Goal: Task Accomplishment & Management: Complete application form

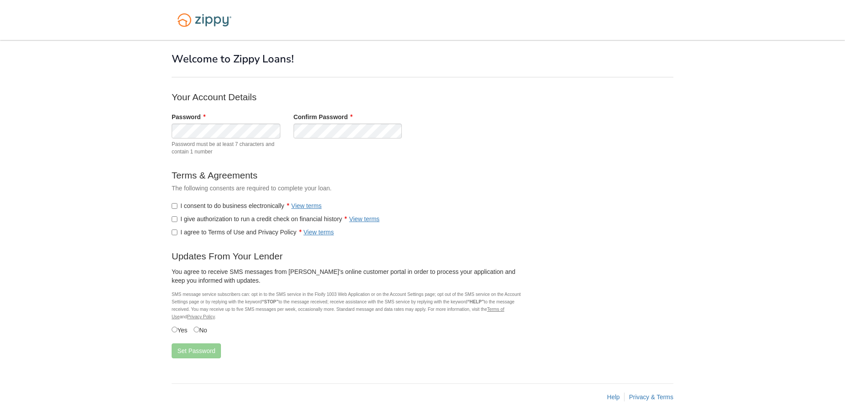
click at [177, 219] on label "I give authorization to run a credit check on financial history View terms" at bounding box center [276, 219] width 208 height 9
click at [174, 229] on label "I agree to Terms of Use and Privacy Policy View terms" at bounding box center [253, 232] width 162 height 9
click at [183, 350] on button "Set Password" at bounding box center [196, 351] width 49 height 15
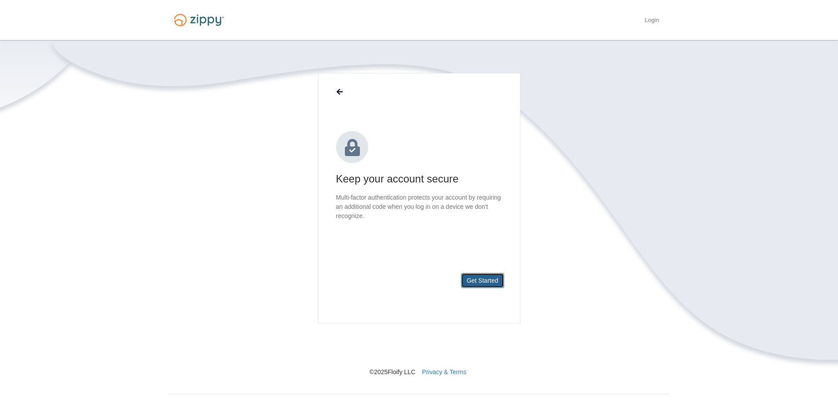
click at [474, 282] on button "Get Started" at bounding box center [482, 280] width 43 height 15
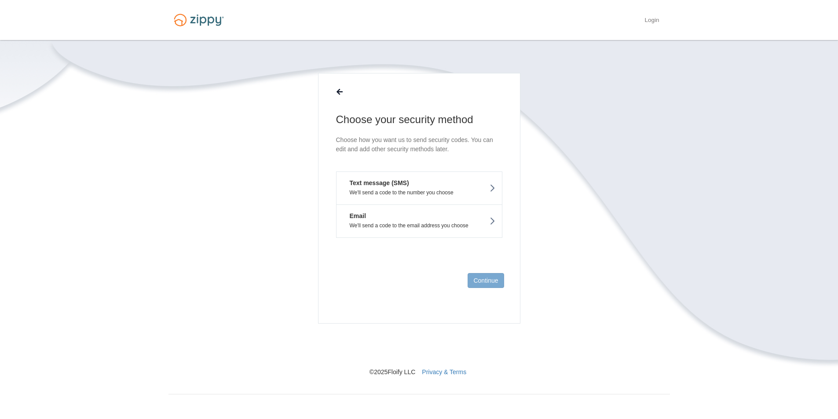
click at [417, 186] on button "Text message (SMS) We'll send a code to the number you choose" at bounding box center [419, 188] width 166 height 33
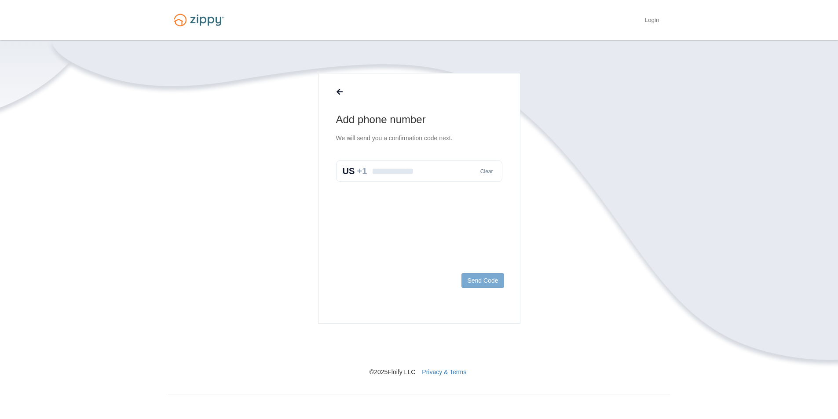
click at [434, 172] on input "text" at bounding box center [419, 171] width 166 height 21
type input "**********"
click at [479, 278] on button "Send Code" at bounding box center [482, 280] width 42 height 15
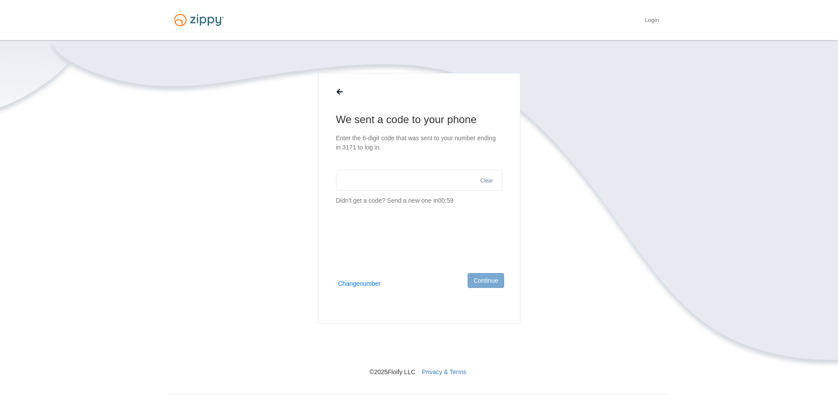
click at [380, 178] on input "text" at bounding box center [419, 180] width 166 height 21
type input "******"
click at [497, 281] on button "Continue" at bounding box center [486, 280] width 36 height 15
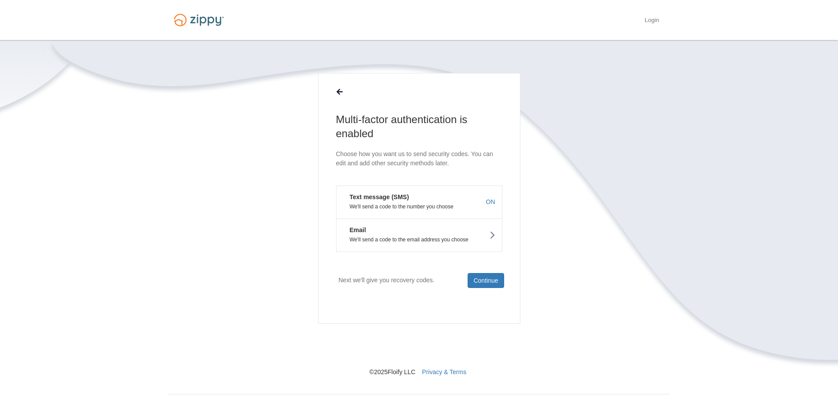
click at [448, 240] on p "We'll send a code to the email address you choose" at bounding box center [419, 240] width 152 height 6
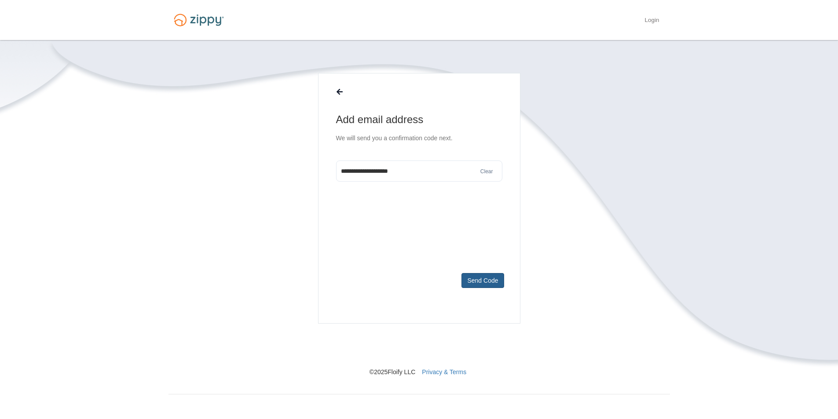
type input "**********"
click at [483, 282] on button "Send Code" at bounding box center [482, 280] width 42 height 15
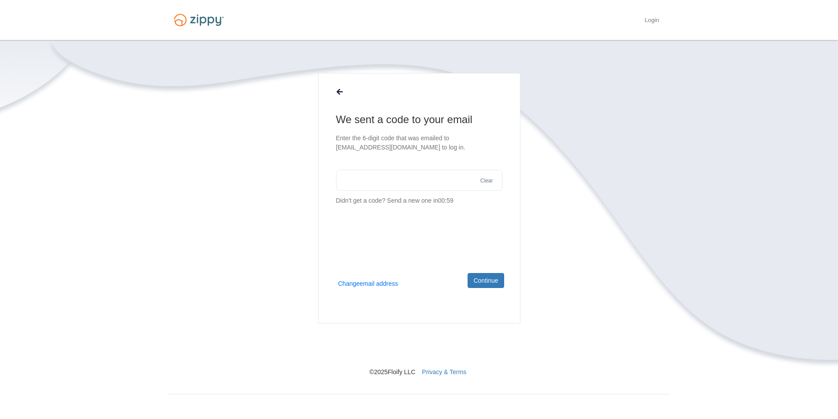
click at [407, 188] on input "text" at bounding box center [419, 180] width 166 height 21
click at [360, 283] on button "Change email address" at bounding box center [368, 283] width 60 height 9
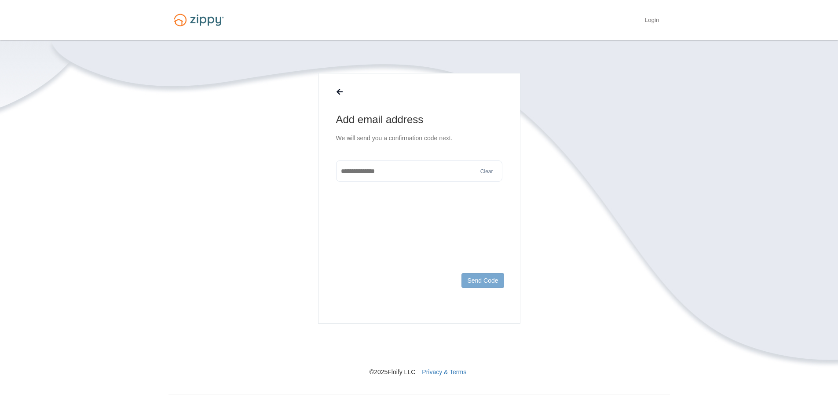
click at [380, 172] on input "text" at bounding box center [419, 171] width 166 height 21
type input "**********"
click at [488, 278] on button "Send Code" at bounding box center [482, 280] width 42 height 15
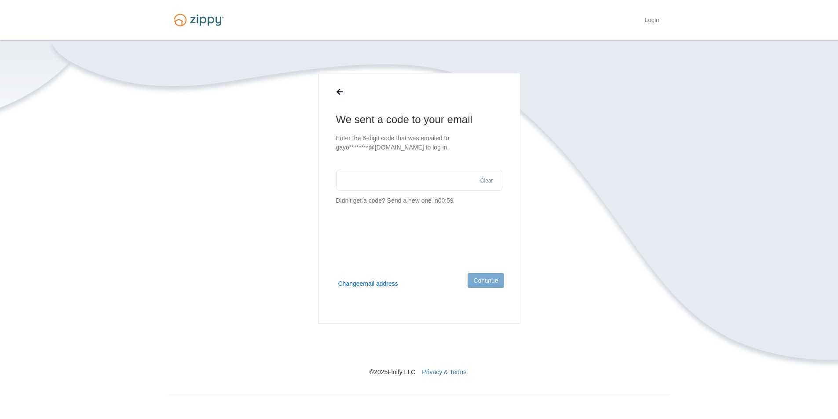
click at [396, 182] on input "text" at bounding box center [419, 180] width 166 height 21
type input "******"
click at [491, 276] on button "Continue" at bounding box center [486, 280] width 36 height 15
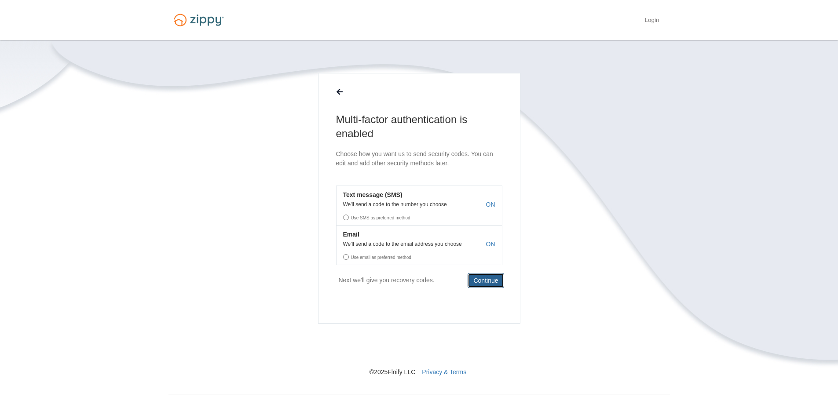
click at [479, 280] on button "Continue" at bounding box center [486, 280] width 36 height 15
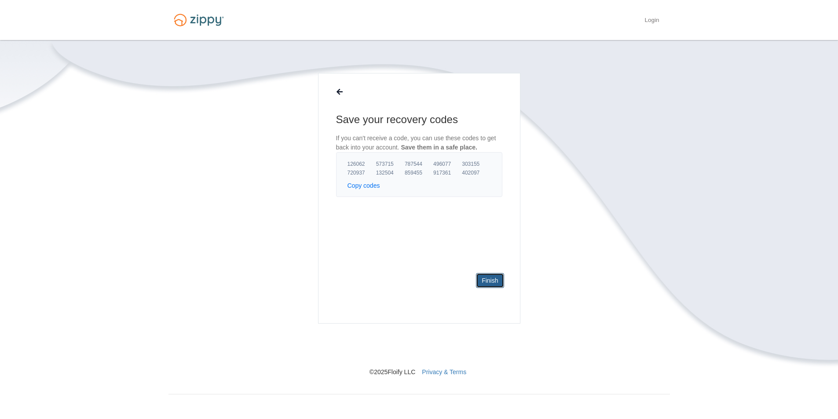
click at [491, 275] on link "Finish" at bounding box center [490, 280] width 28 height 15
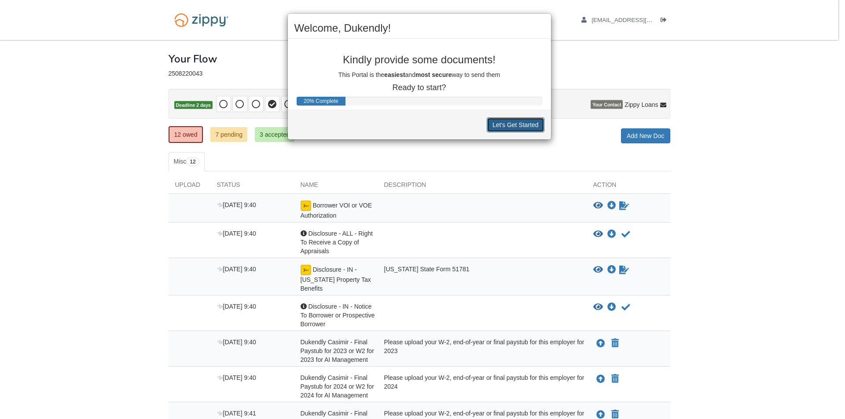
click at [509, 122] on button "Let's Get Started" at bounding box center [516, 124] width 58 height 15
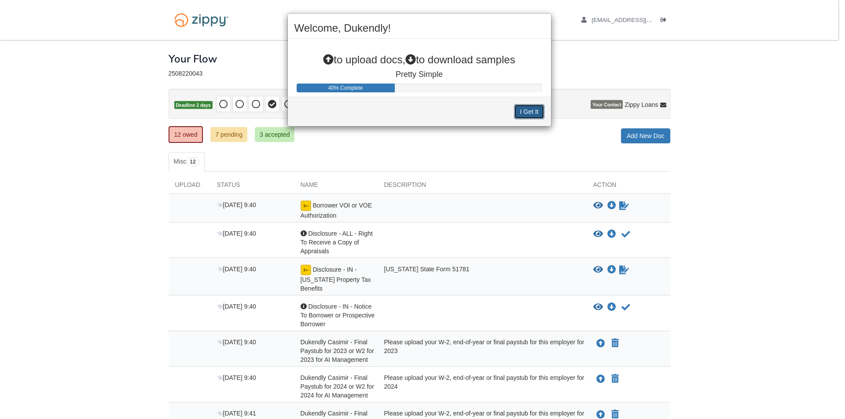
click at [530, 113] on button "I Get It" at bounding box center [529, 111] width 30 height 15
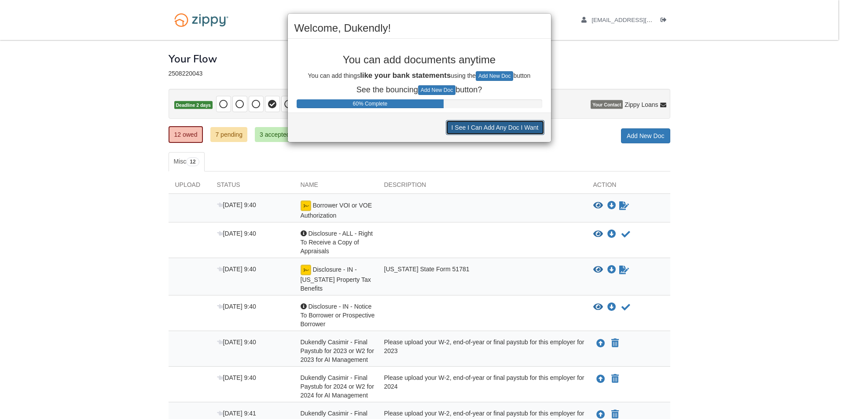
click at [501, 127] on button "I See I Can Add Any Doc I Want" at bounding box center [495, 127] width 99 height 15
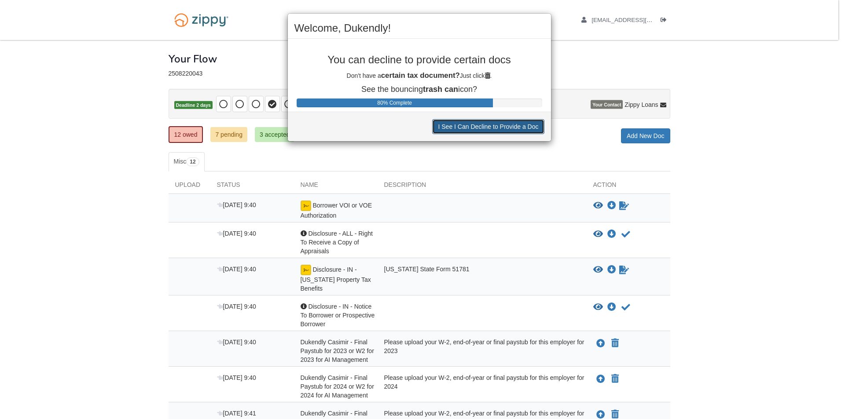
click at [473, 125] on button "I See I Can Decline to Provide a Doc" at bounding box center [488, 126] width 112 height 15
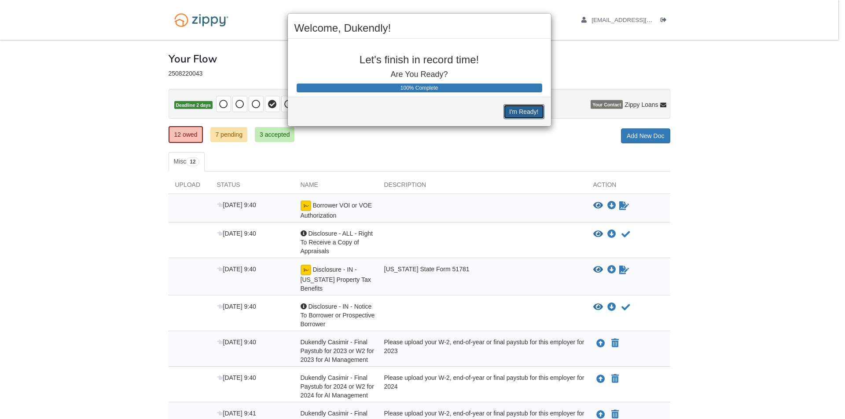
click at [514, 113] on button "I'm Ready!" at bounding box center [523, 111] width 40 height 15
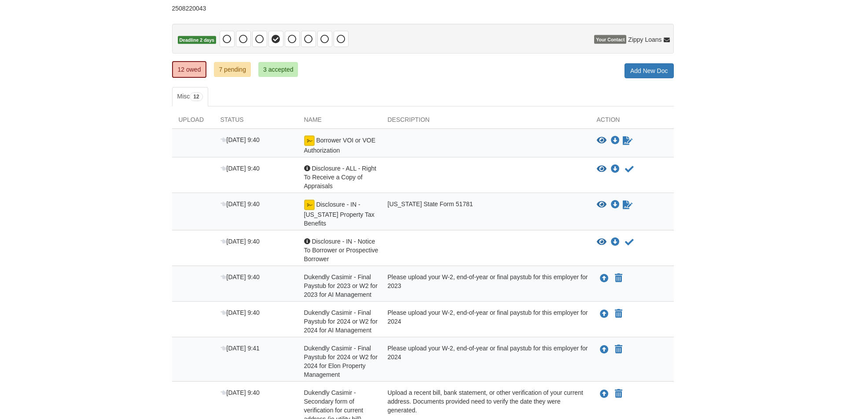
scroll to position [133, 0]
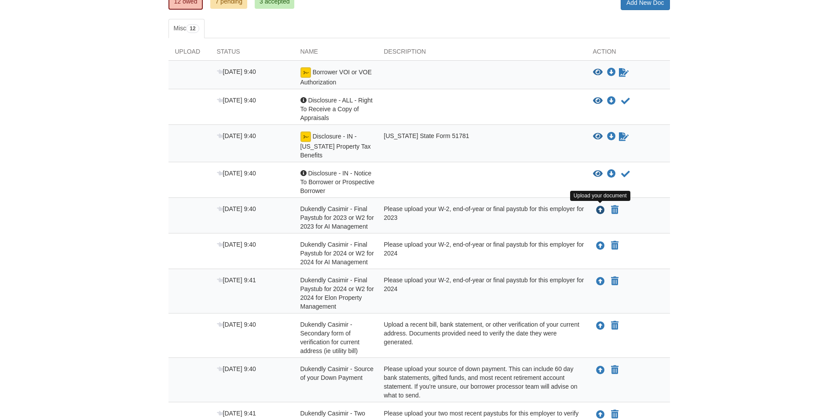
click at [601, 210] on icon "Upload Dukendly Casimir - Final Paystub for 2023 or W2 for 2023 for AI Manageme…" at bounding box center [600, 210] width 9 height 9
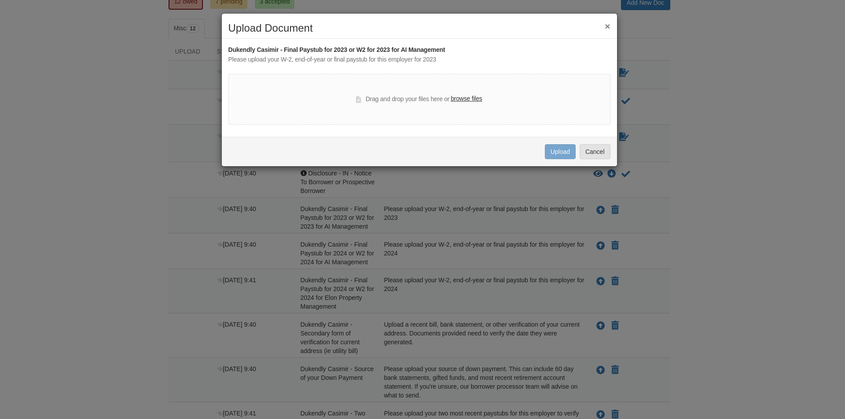
click at [467, 98] on label "browse files" at bounding box center [465, 99] width 31 height 10
click at [0, 0] on input "browse files" at bounding box center [0, 0] width 0 height 0
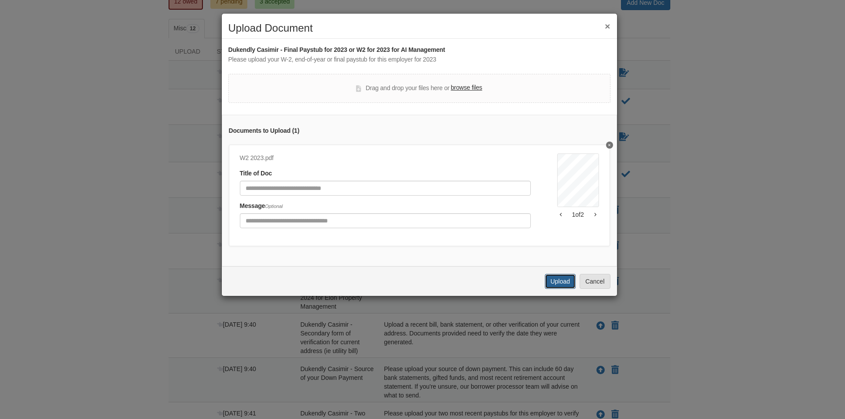
click at [557, 289] on button "Upload" at bounding box center [560, 281] width 31 height 15
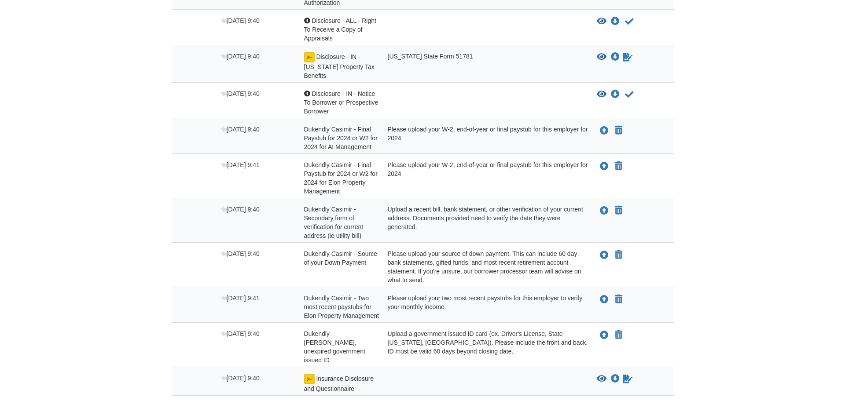
scroll to position [216, 0]
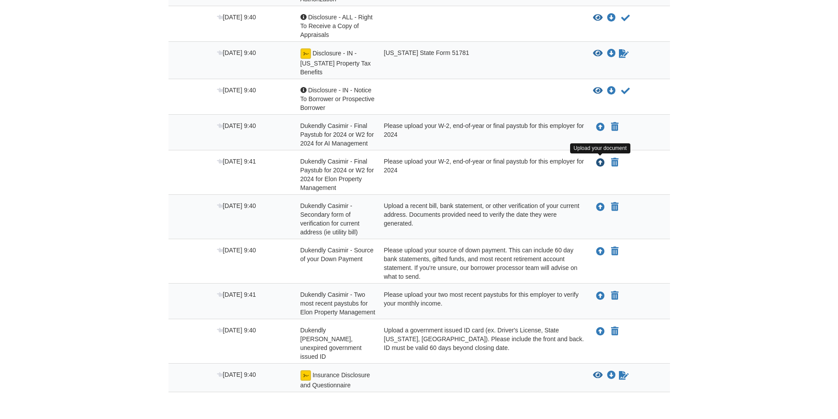
click at [597, 165] on icon "Upload Dukendly Casimir - Final Paystub for 2024 or W2 for 2024 for Elon Proper…" at bounding box center [600, 163] width 9 height 9
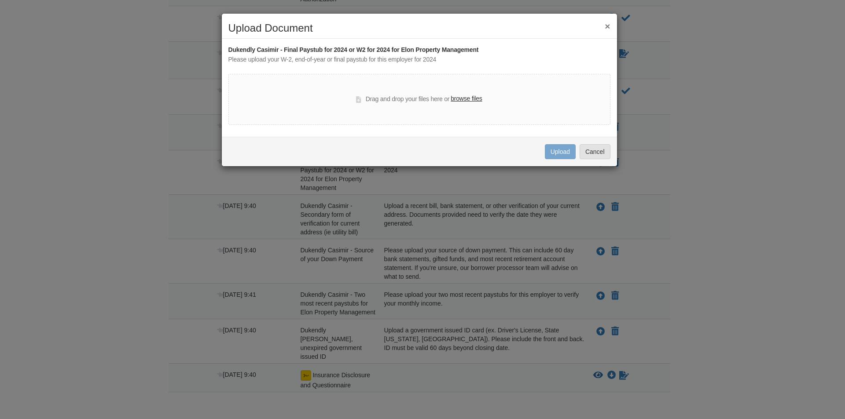
click at [467, 100] on label "browse files" at bounding box center [465, 99] width 31 height 10
click at [0, 0] on input "browse files" at bounding box center [0, 0] width 0 height 0
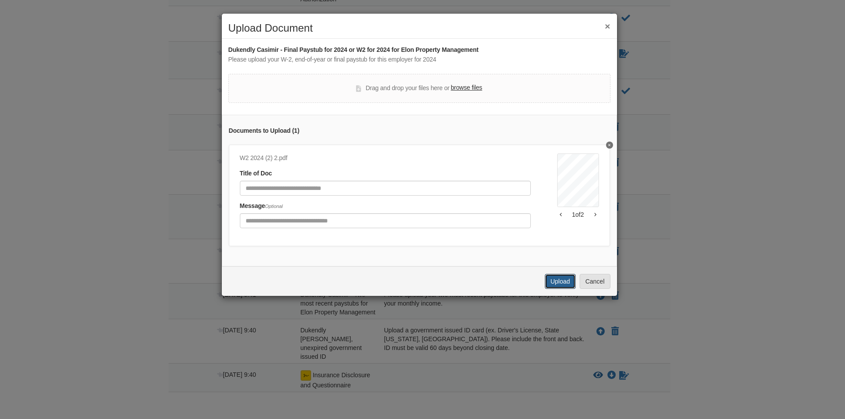
click at [561, 289] on button "Upload" at bounding box center [560, 281] width 31 height 15
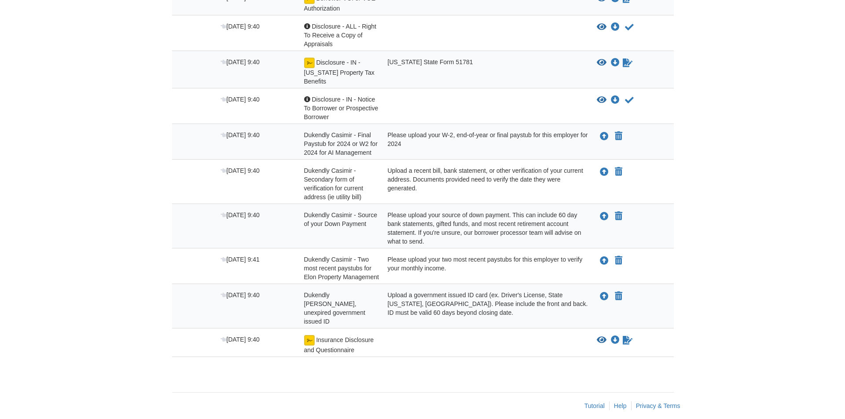
scroll to position [207, 0]
click at [600, 138] on icon "Upload Dukendly Casimir - Final Paystub for 2024 or W2 for 2024 for AI Manageme…" at bounding box center [600, 136] width 9 height 9
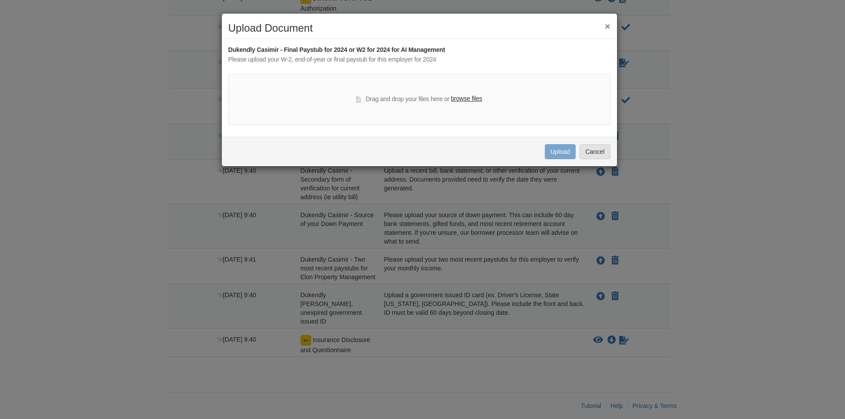
click at [606, 28] on button "×" at bounding box center [606, 26] width 5 height 9
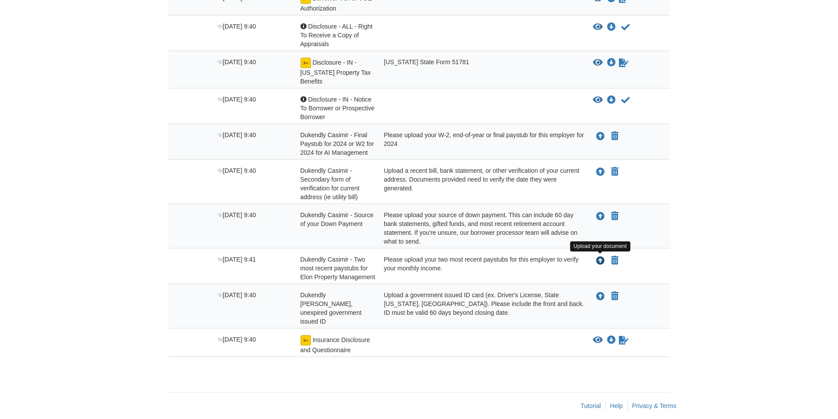
click at [604, 260] on icon "Upload Dukendly Casimir - Two most recent paystubs for Elon Property Management" at bounding box center [600, 261] width 9 height 9
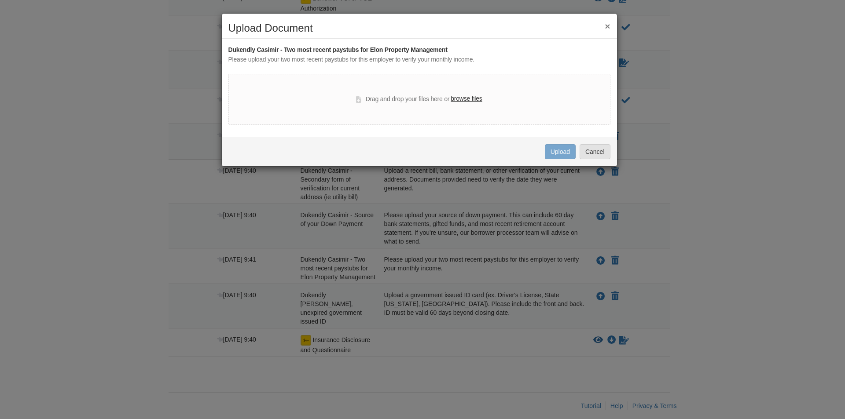
click at [469, 99] on label "browse files" at bounding box center [465, 99] width 31 height 10
click at [0, 0] on input "browse files" at bounding box center [0, 0] width 0 height 0
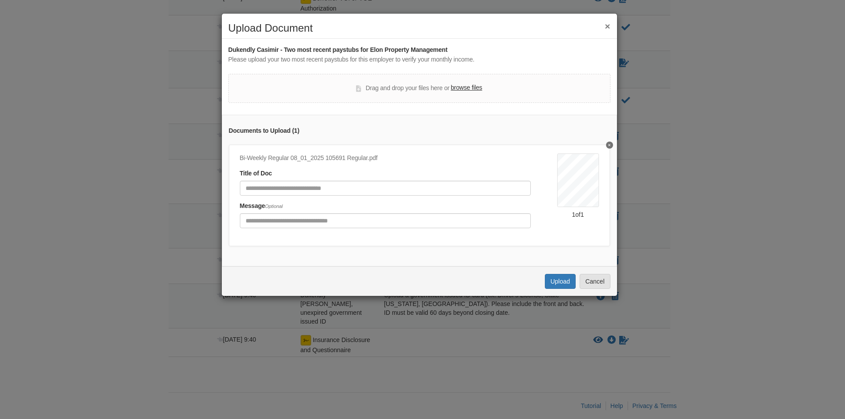
click at [464, 86] on label "browse files" at bounding box center [465, 88] width 31 height 10
click at [0, 0] on input "browse files" at bounding box center [0, 0] width 0 height 0
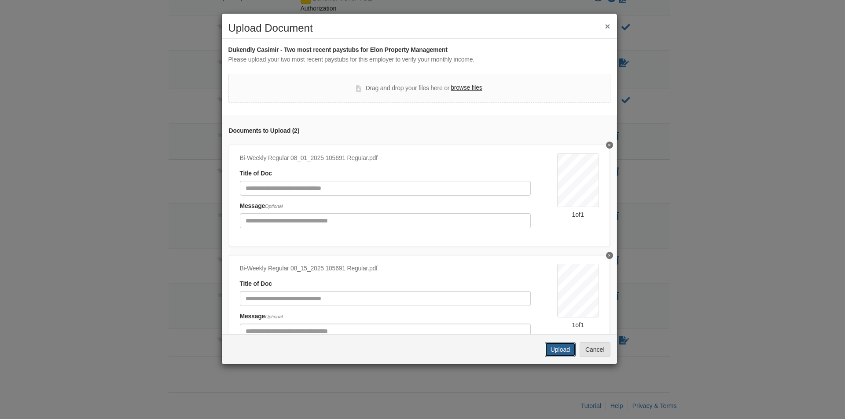
click at [563, 351] on button "Upload" at bounding box center [560, 349] width 31 height 15
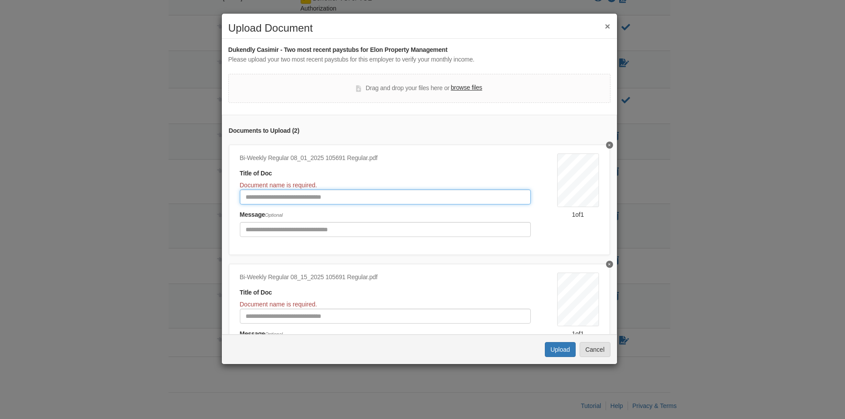
click at [293, 198] on input "Document Title" at bounding box center [385, 197] width 291 height 15
type input "*********"
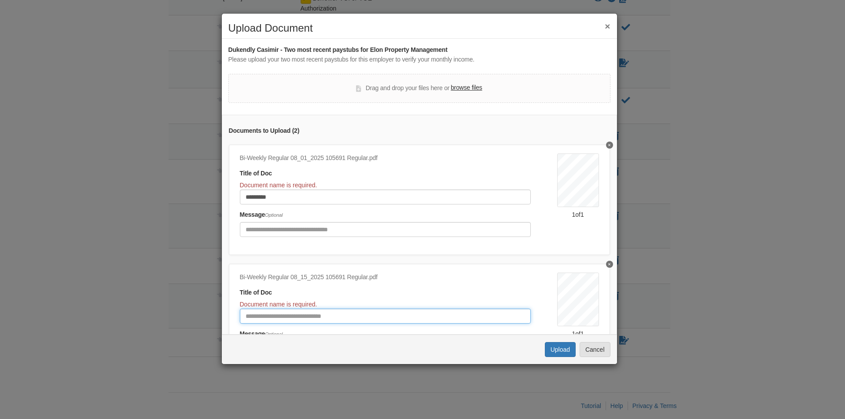
click at [263, 321] on input "Document Title" at bounding box center [385, 316] width 291 height 15
type input "*********"
click at [564, 347] on button "Upload" at bounding box center [560, 349] width 31 height 15
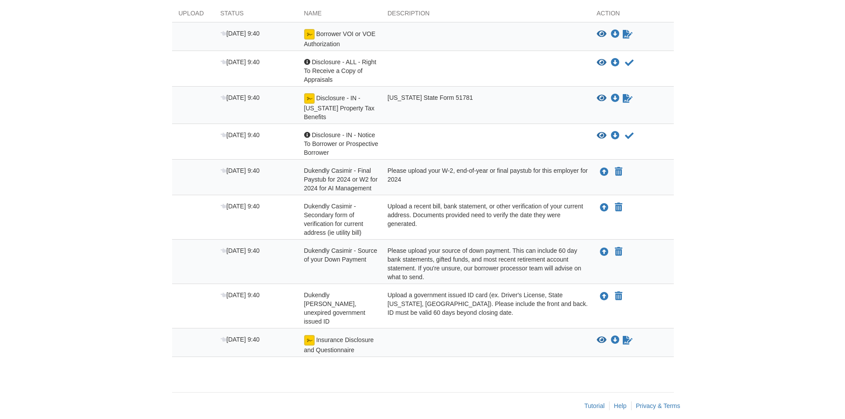
scroll to position [172, 0]
click at [601, 207] on icon "Upload Dukendly Casimir - Secondary form of verification for current address (i…" at bounding box center [600, 208] width 9 height 9
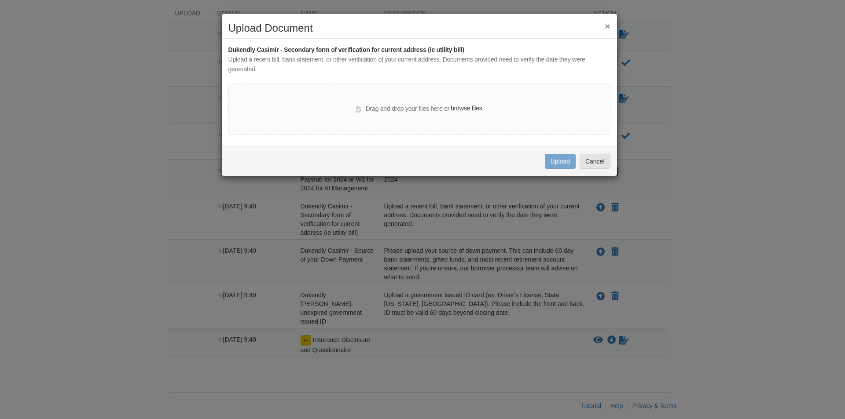
click at [461, 108] on label "browse files" at bounding box center [465, 109] width 31 height 10
click at [0, 0] on input "browse files" at bounding box center [0, 0] width 0 height 0
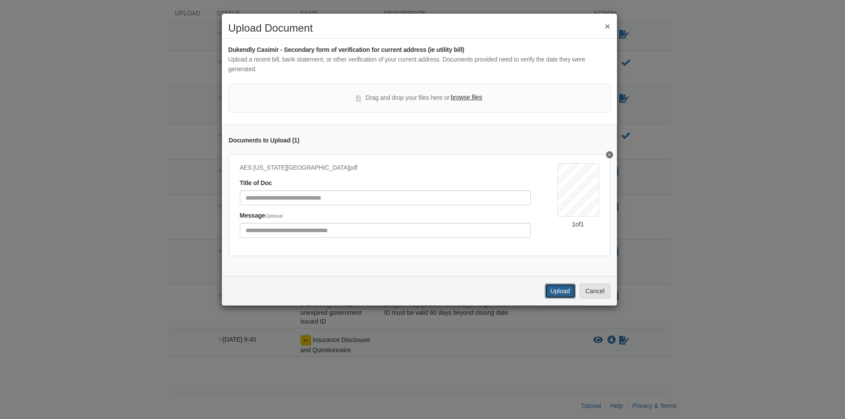
click at [560, 298] on button "Upload" at bounding box center [560, 291] width 31 height 15
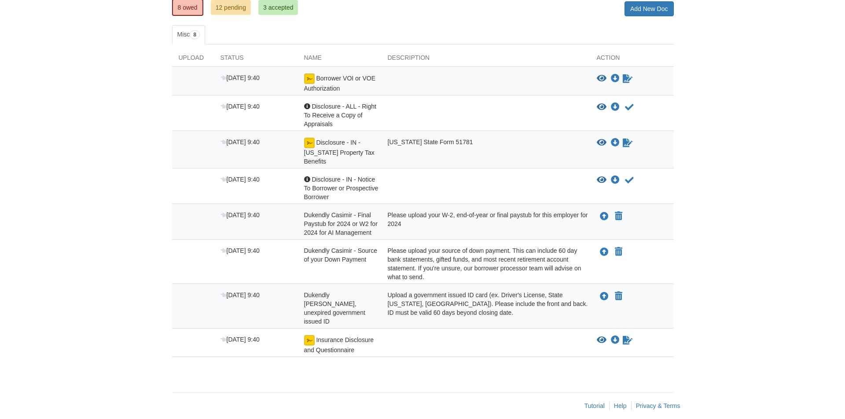
scroll to position [127, 0]
click at [598, 299] on icon "Upload Dukendly Casimir - Valid, unexpired government issued ID" at bounding box center [600, 297] width 9 height 9
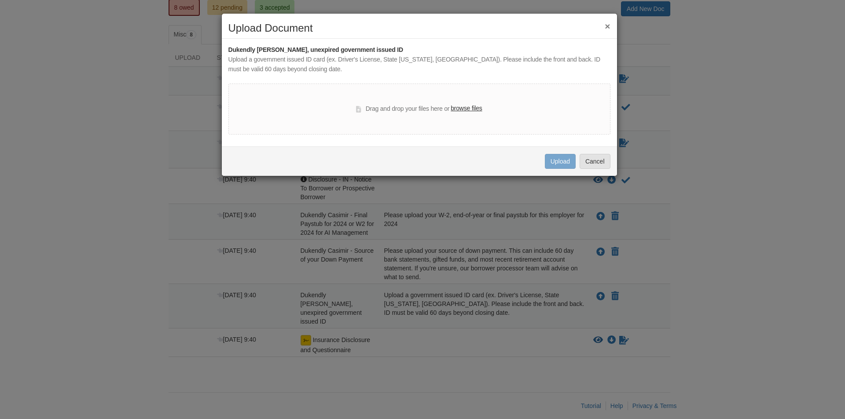
click at [470, 112] on label "browse files" at bounding box center [465, 109] width 31 height 10
click at [0, 0] on input "browse files" at bounding box center [0, 0] width 0 height 0
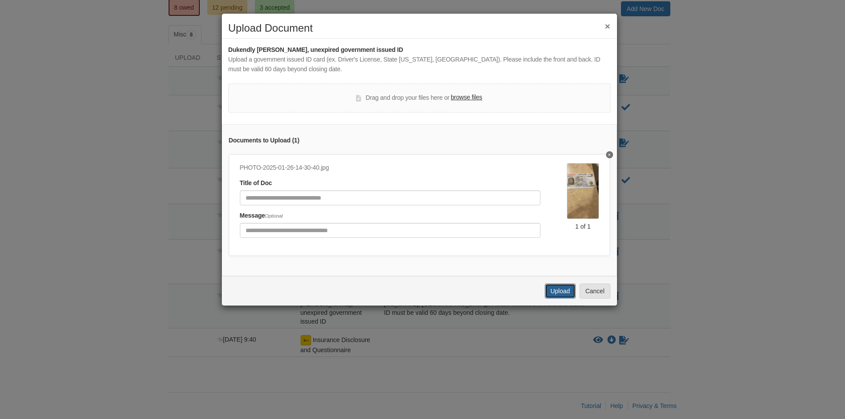
click at [553, 297] on button "Upload" at bounding box center [560, 291] width 31 height 15
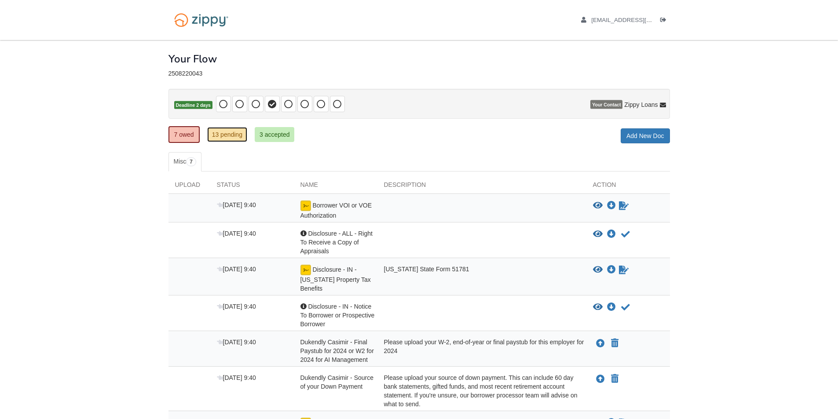
click at [228, 134] on link "13 pending" at bounding box center [227, 134] width 40 height 15
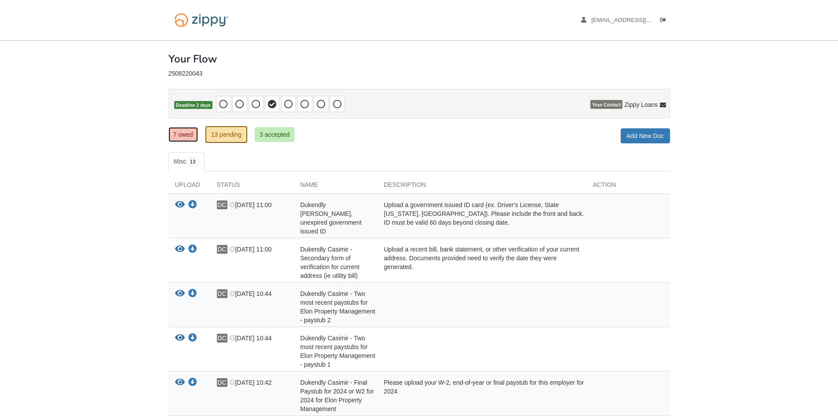
click at [181, 135] on link "7 owed" at bounding box center [182, 134] width 29 height 15
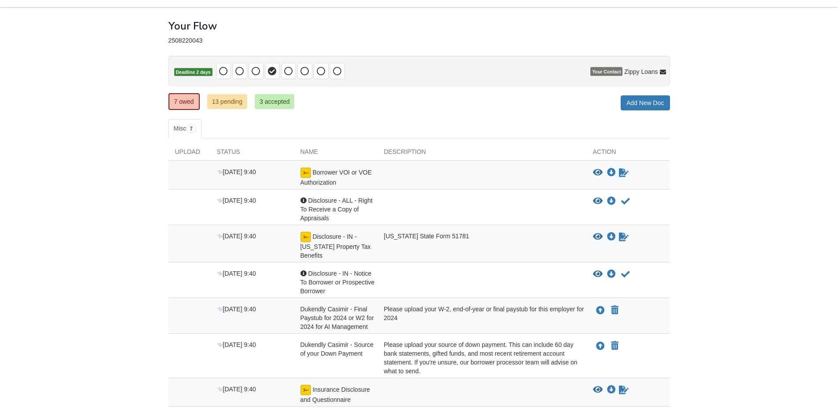
scroll to position [88, 0]
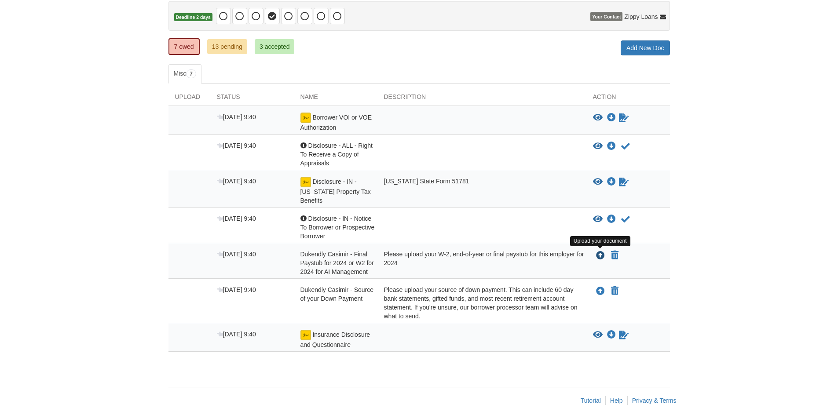
click at [598, 257] on icon "Upload Dukendly Casimir - Final Paystub for 2024 or W2 for 2024 for AI Manageme…" at bounding box center [600, 256] width 9 height 9
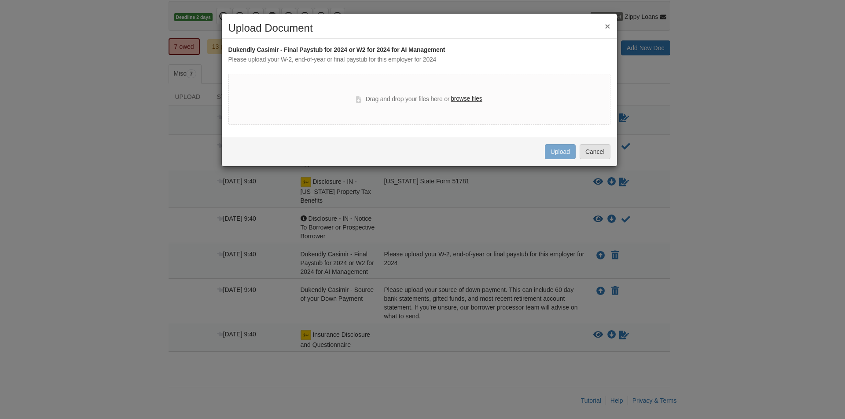
click at [465, 97] on label "browse files" at bounding box center [465, 99] width 31 height 10
click at [0, 0] on input "browse files" at bounding box center [0, 0] width 0 height 0
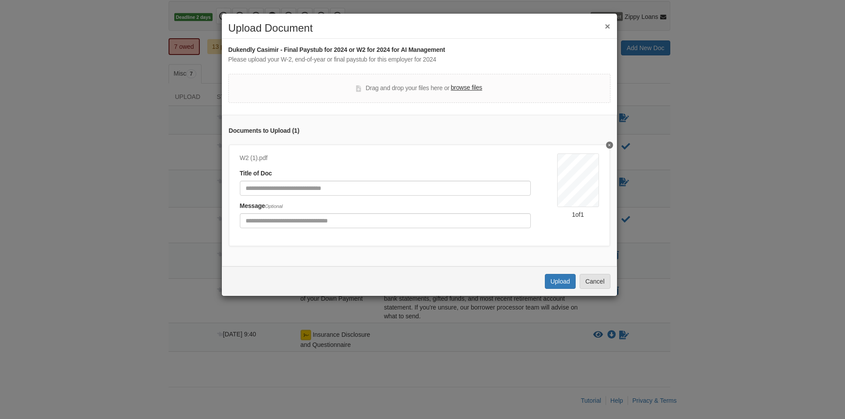
click at [606, 145] on button "Delete undefined" at bounding box center [609, 145] width 7 height 7
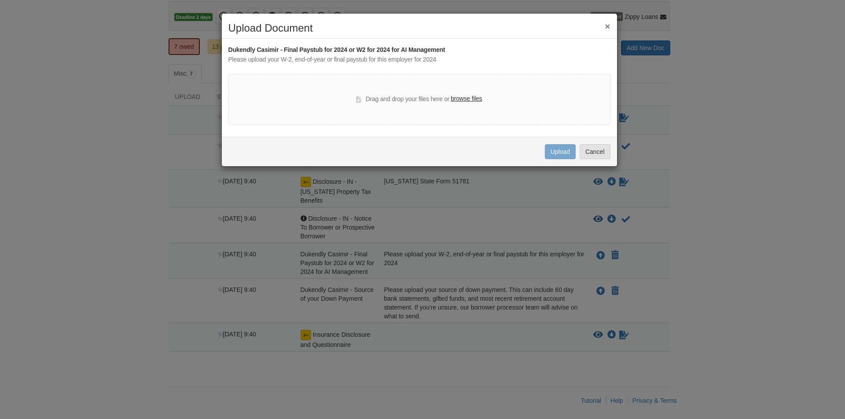
click at [455, 100] on label "browse files" at bounding box center [465, 99] width 31 height 10
click at [0, 0] on input "browse files" at bounding box center [0, 0] width 0 height 0
click at [465, 98] on label "browse files" at bounding box center [465, 99] width 31 height 10
click at [0, 0] on input "browse files" at bounding box center [0, 0] width 0 height 0
drag, startPoint x: 0, startPoint y: 201, endPoint x: 8, endPoint y: 248, distance: 48.2
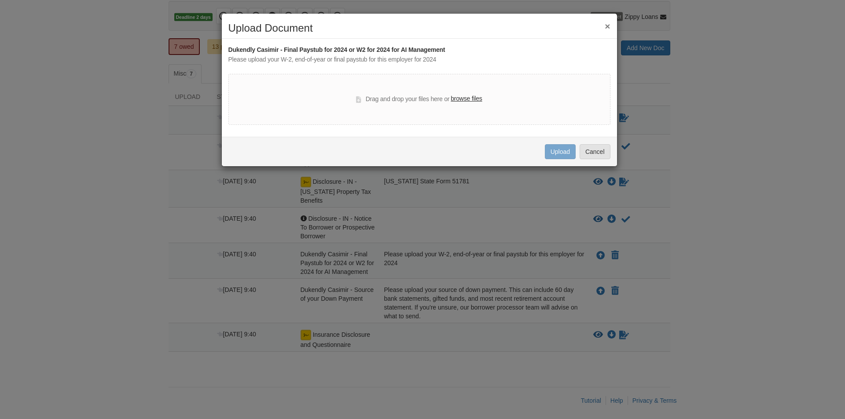
click at [8, 248] on div "× Upload Document Dukendly Casimir - Final Paystub for 2024 or W2 for 2024 for …" at bounding box center [422, 209] width 845 height 419
